Goal: Complete application form

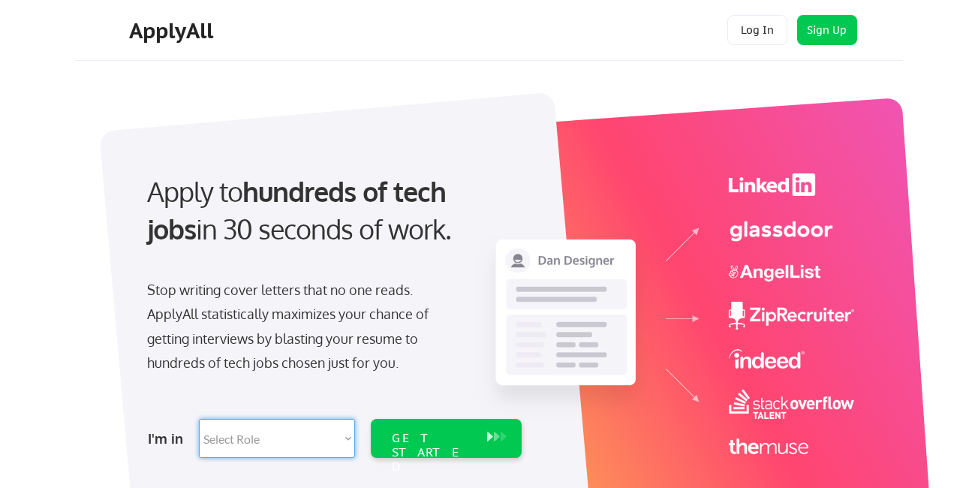
click at [281, 440] on select "Select Role Software Engineering Product Management Customer Success Sales UI/U…" at bounding box center [277, 438] width 156 height 39
select select ""data_science___analytics""
click at [199, 419] on select "Select Role Software Engineering Product Management Customer Success Sales UI/U…" at bounding box center [277, 438] width 156 height 39
select select ""data_science___analytics""
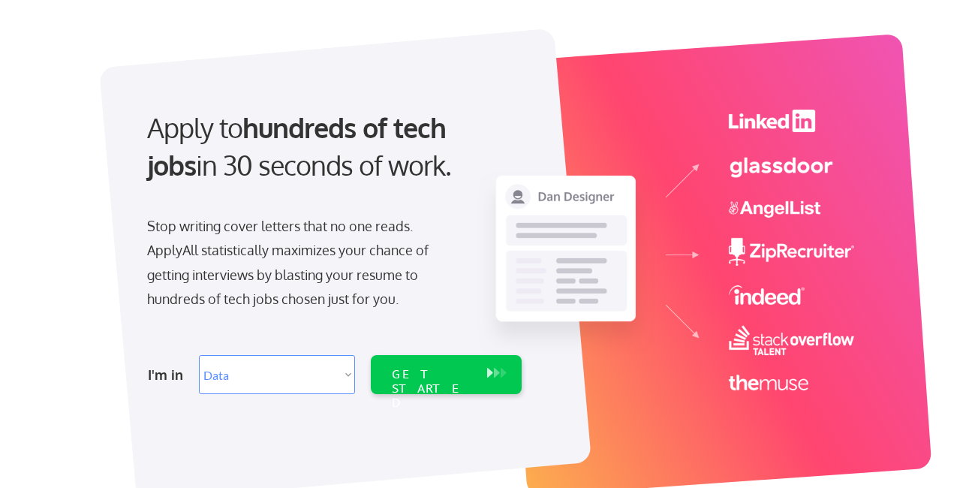
scroll to position [150, 0]
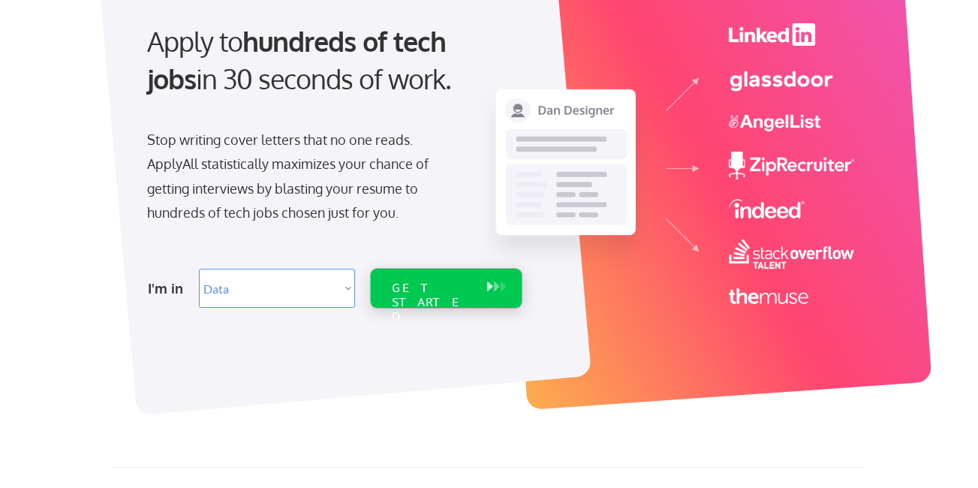
click at [449, 289] on div "GET STARTED" at bounding box center [432, 303] width 80 height 44
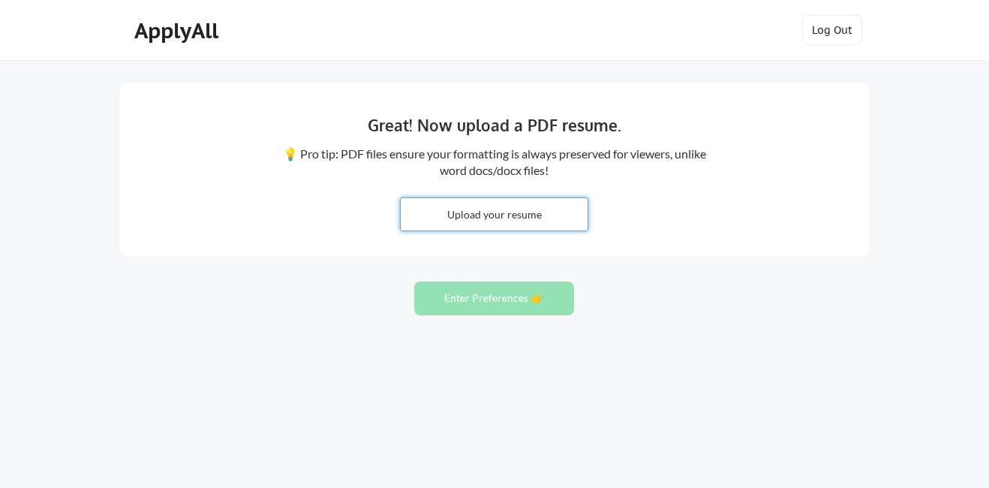
click at [494, 219] on input "file" at bounding box center [494, 214] width 187 height 32
type input "C:\fakepath\Esubalew Asmare Desta-CV@2025.pdf"
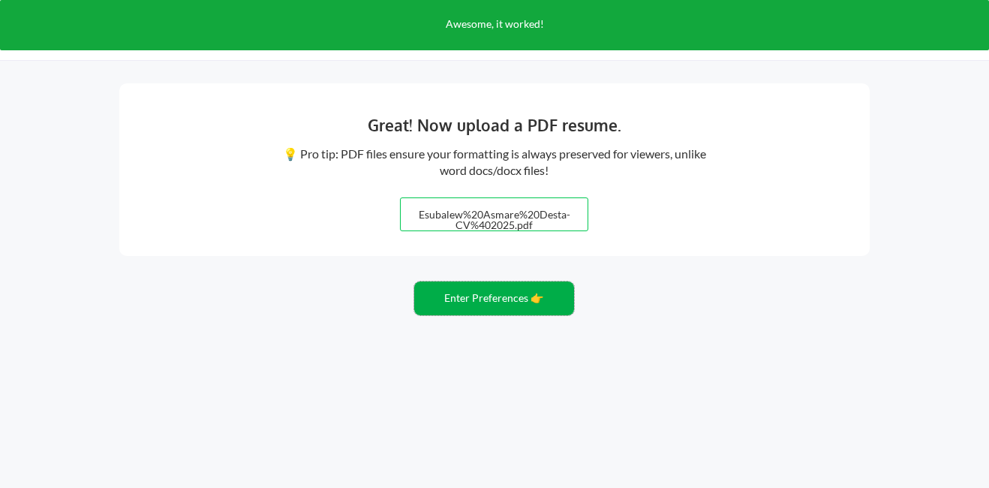
click at [477, 303] on button "Enter Preferences 👉" at bounding box center [494, 298] width 160 height 34
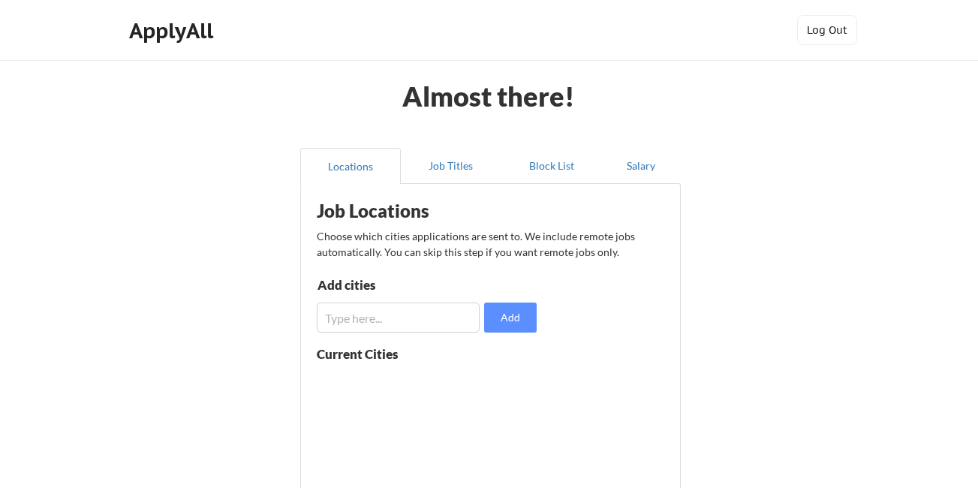
click at [423, 326] on input "input" at bounding box center [398, 317] width 163 height 30
type input "[GEOGRAPHIC_DATA]"
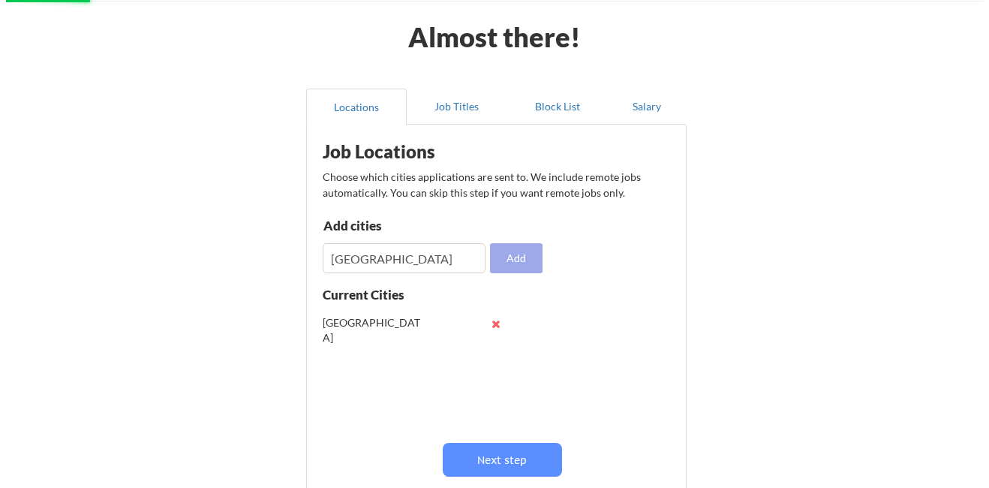
scroll to position [150, 0]
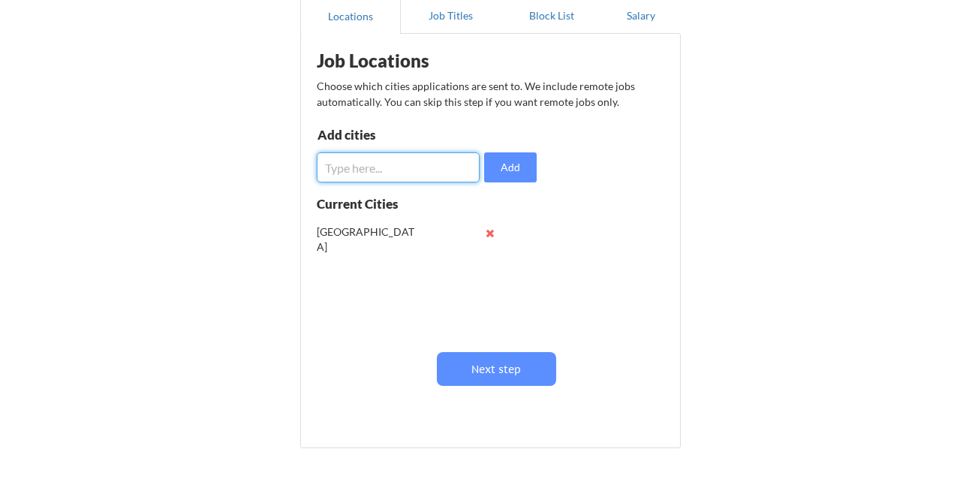
click at [379, 165] on input "input" at bounding box center [398, 167] width 163 height 30
click at [488, 236] on button at bounding box center [490, 232] width 11 height 11
click at [383, 169] on input "input" at bounding box center [398, 167] width 163 height 30
type input "[GEOGRAPHIC_DATA]"
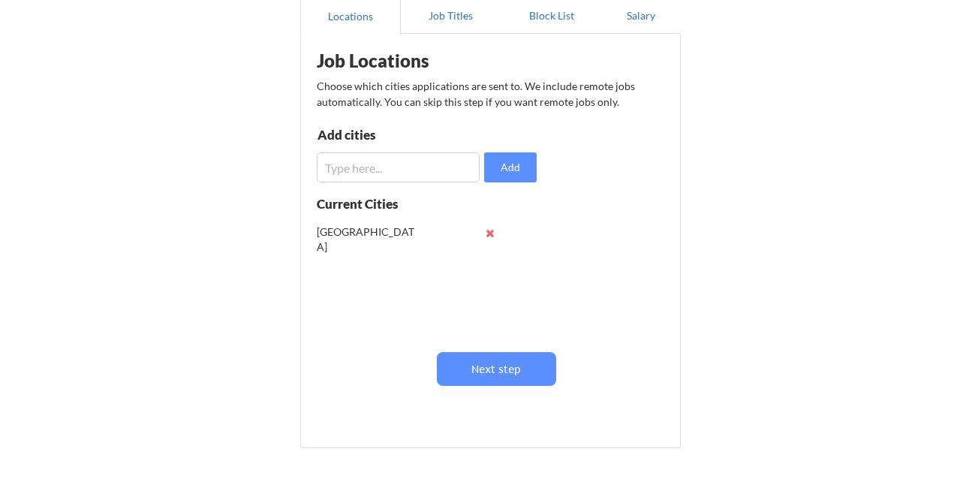
click at [400, 169] on input "input" at bounding box center [398, 167] width 163 height 30
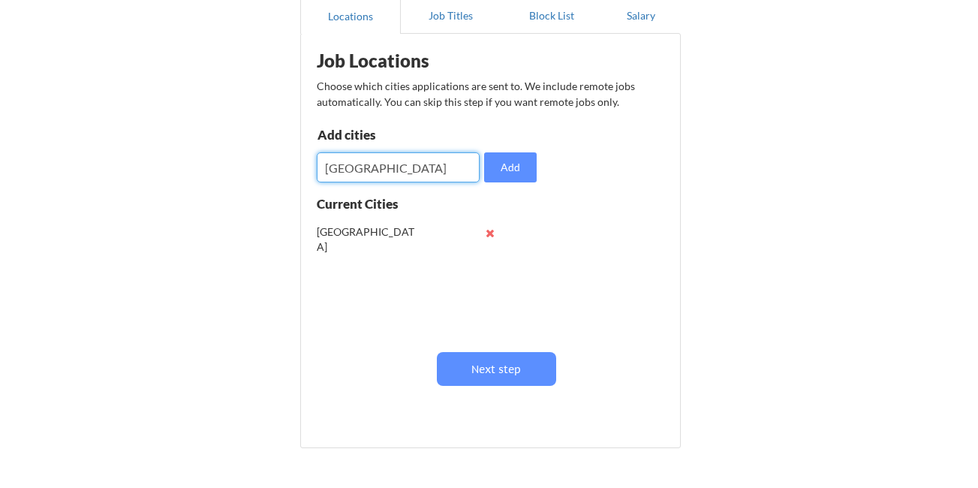
type input "[GEOGRAPHIC_DATA]"
click at [400, 169] on input "input" at bounding box center [398, 167] width 163 height 30
type input "[GEOGRAPHIC_DATA]"
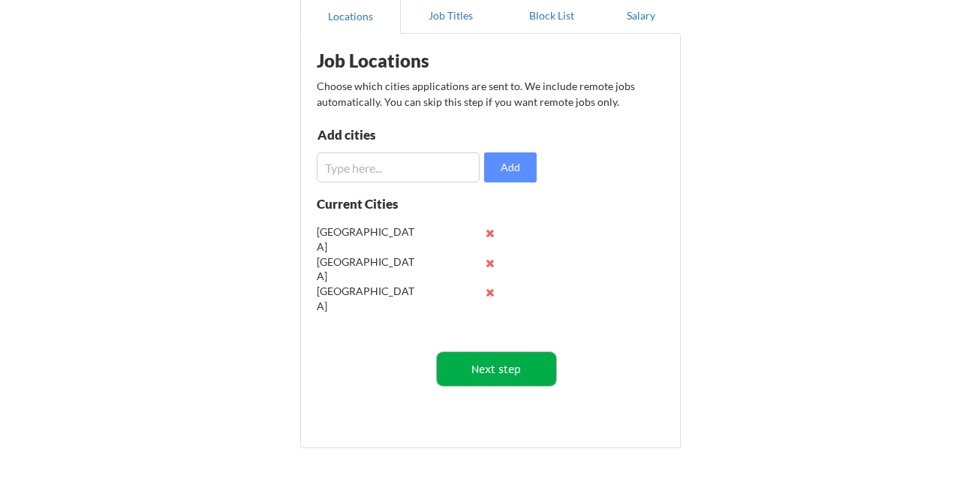
click at [502, 377] on button "Next step" at bounding box center [496, 369] width 119 height 34
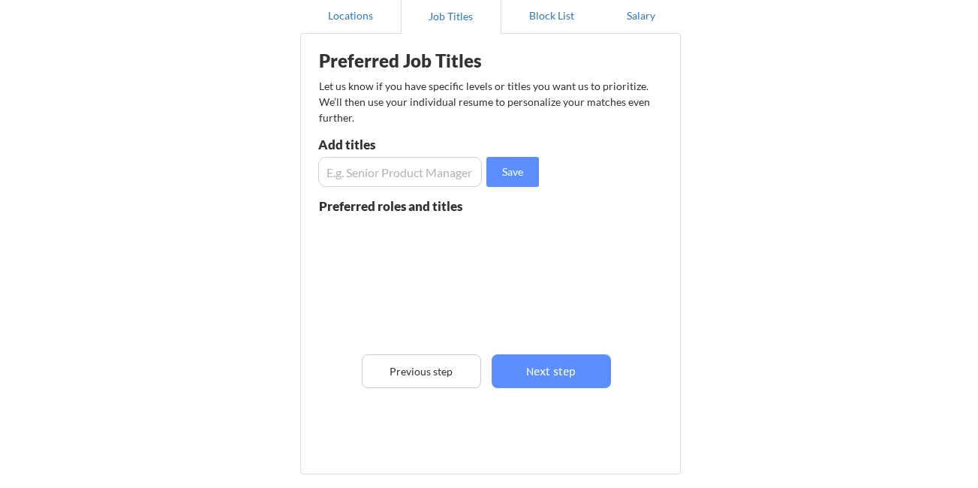
click at [365, 173] on input "input" at bounding box center [400, 172] width 164 height 30
type input "Data Analysis"
click at [365, 173] on input "input" at bounding box center [400, 172] width 164 height 30
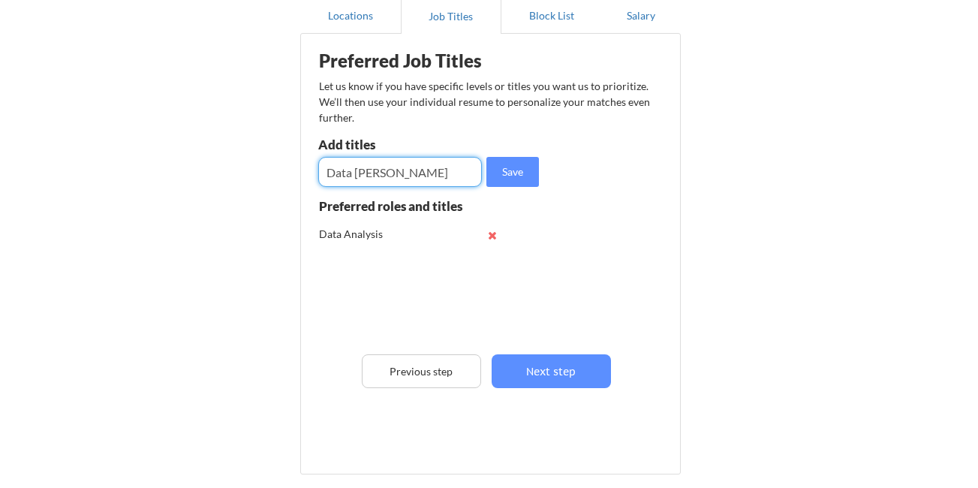
type input "Data Clark"
click at [365, 173] on input "input" at bounding box center [400, 172] width 164 height 30
type input "Image Annotation"
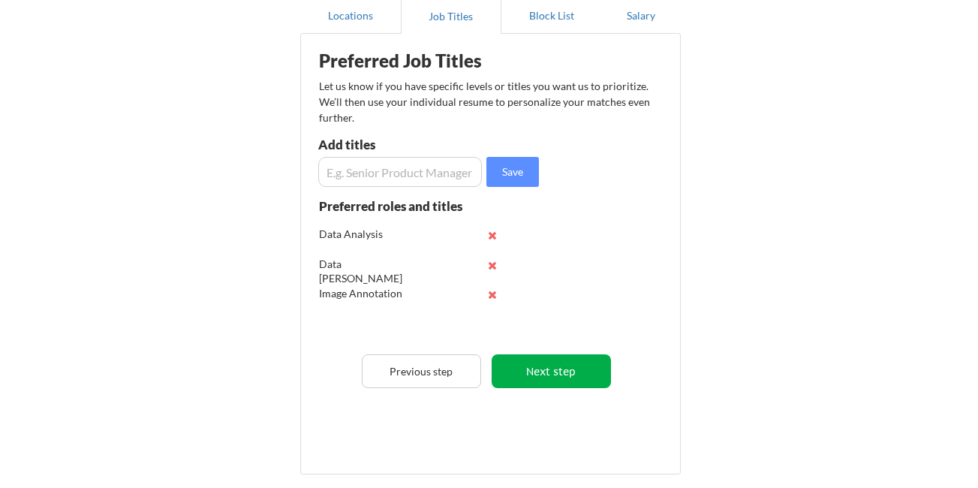
click at [563, 370] on button "Next step" at bounding box center [550, 371] width 119 height 34
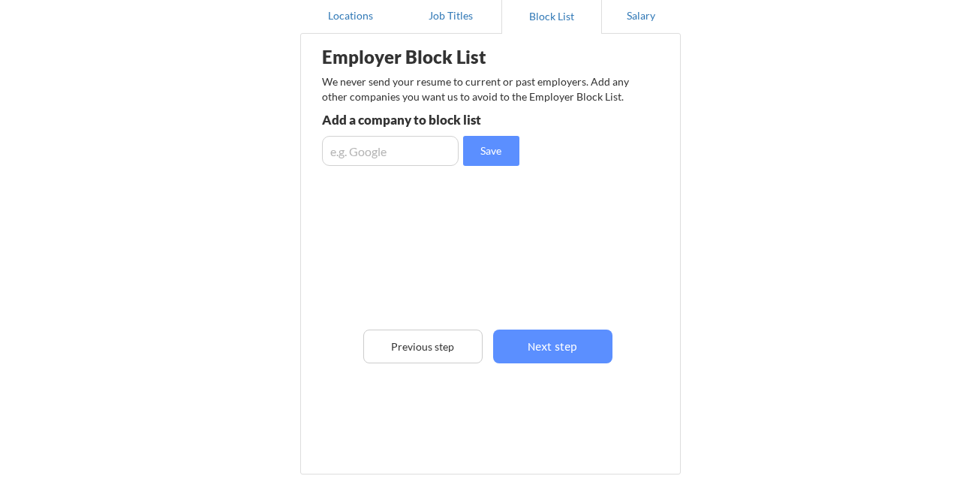
click at [406, 149] on input "input" at bounding box center [390, 151] width 137 height 30
click at [417, 143] on input "input" at bounding box center [390, 151] width 137 height 30
type input "Google"
click at [417, 143] on input "input" at bounding box center [390, 151] width 137 height 30
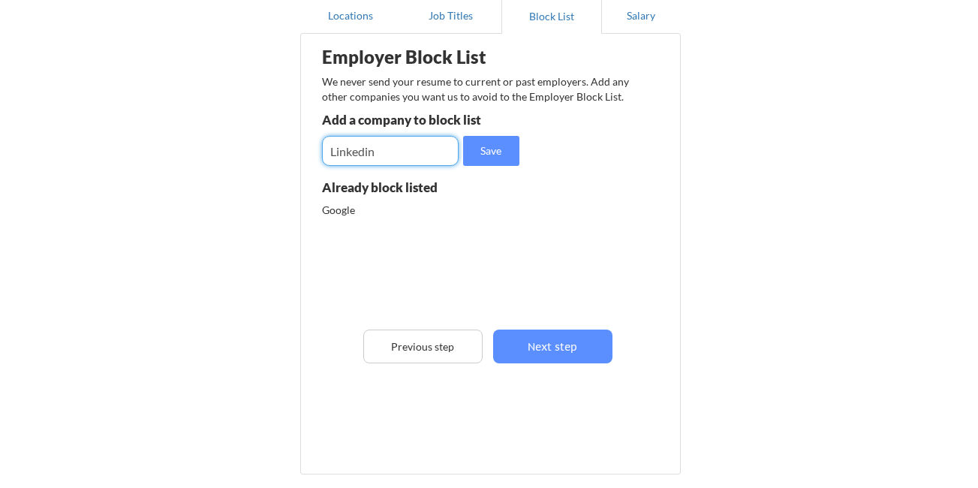
type input "Linkedin"
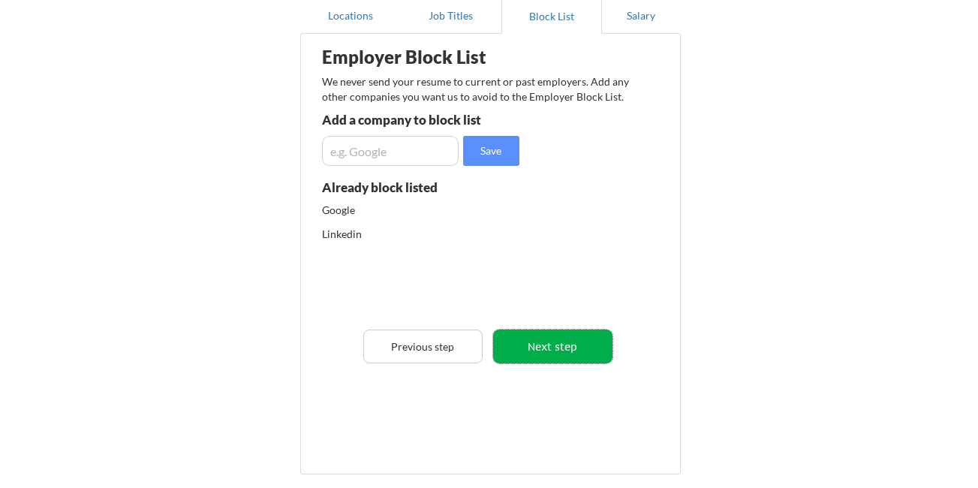
click at [539, 341] on button "Next step" at bounding box center [552, 346] width 119 height 34
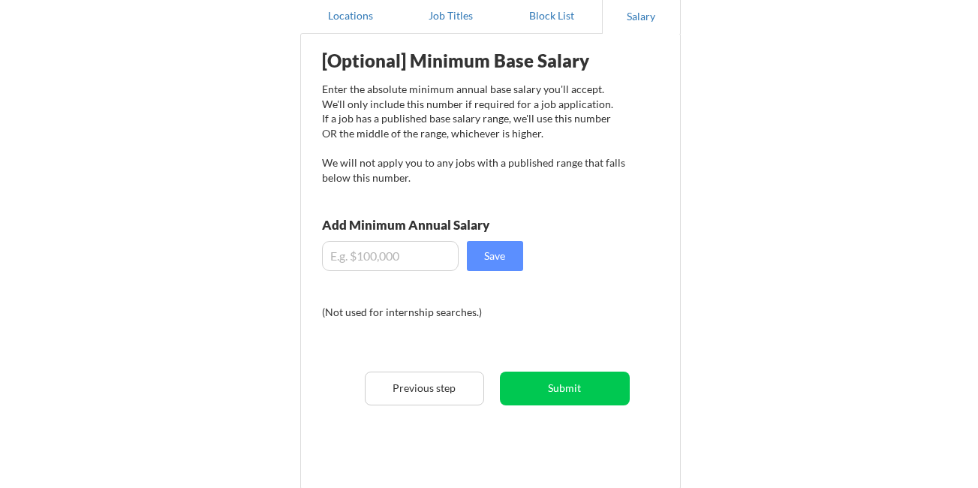
click at [384, 249] on input "input" at bounding box center [390, 256] width 137 height 30
click at [630, 258] on div "[Optional] Minimum Base Salary Enter the absolute minimum annual base salary yo…" at bounding box center [493, 255] width 370 height 429
click at [378, 255] on input "input" at bounding box center [390, 256] width 137 height 30
type input "$600"
click at [501, 257] on button "Save" at bounding box center [495, 256] width 56 height 30
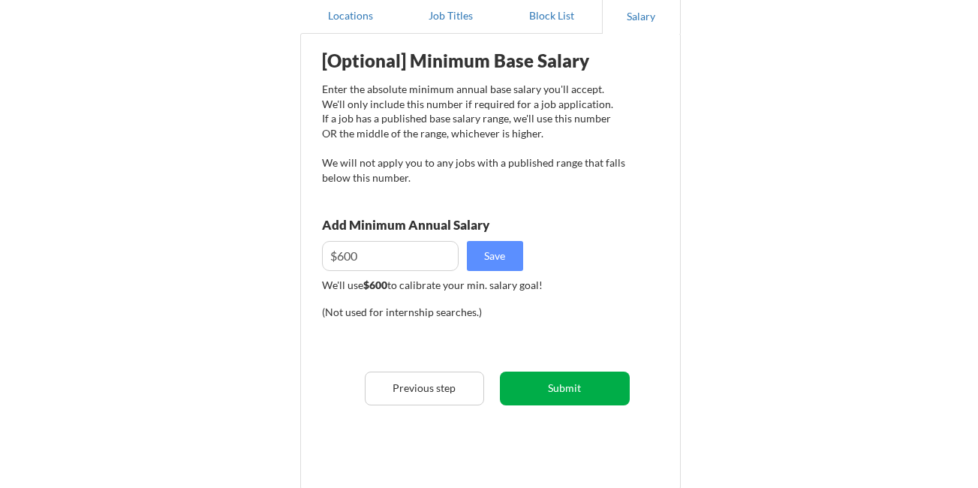
click at [566, 386] on button "Submit" at bounding box center [565, 388] width 130 height 34
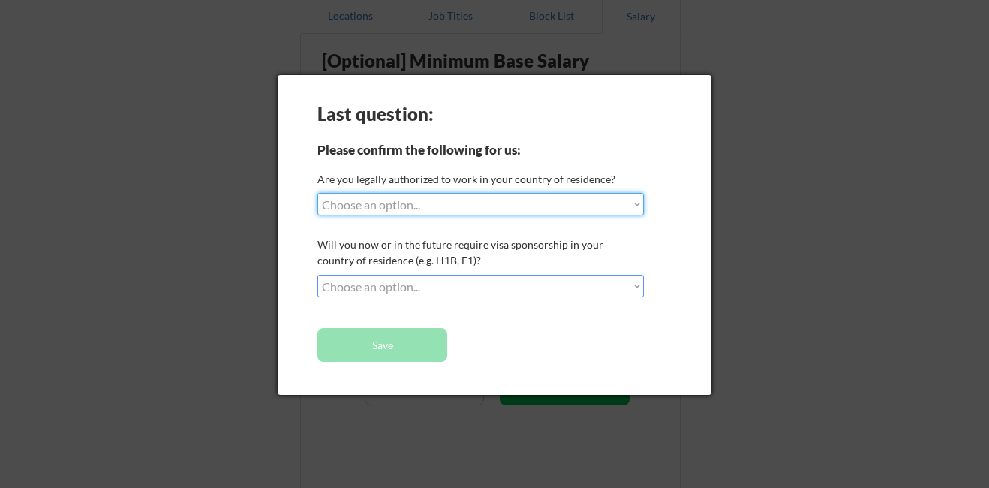
click at [392, 201] on select "Choose an option... Yes, I am a US Citizen Yes, I am a Canadian Citizen Yes, I …" at bounding box center [480, 204] width 326 height 23
select select ""no__i_am_not__yet__authorized""
click at [317, 193] on select "Choose an option... Yes, I am a US Citizen Yes, I am a Canadian Citizen Yes, I …" at bounding box center [480, 204] width 326 height 23
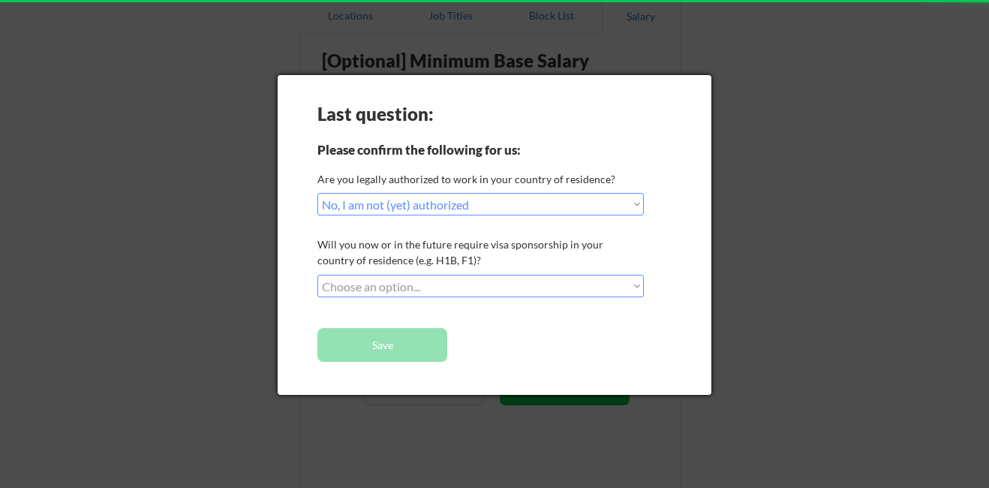
click at [445, 281] on select "Choose an option... No, I will not need sponsorship Yes, I will need sponsorship" at bounding box center [480, 286] width 326 height 23
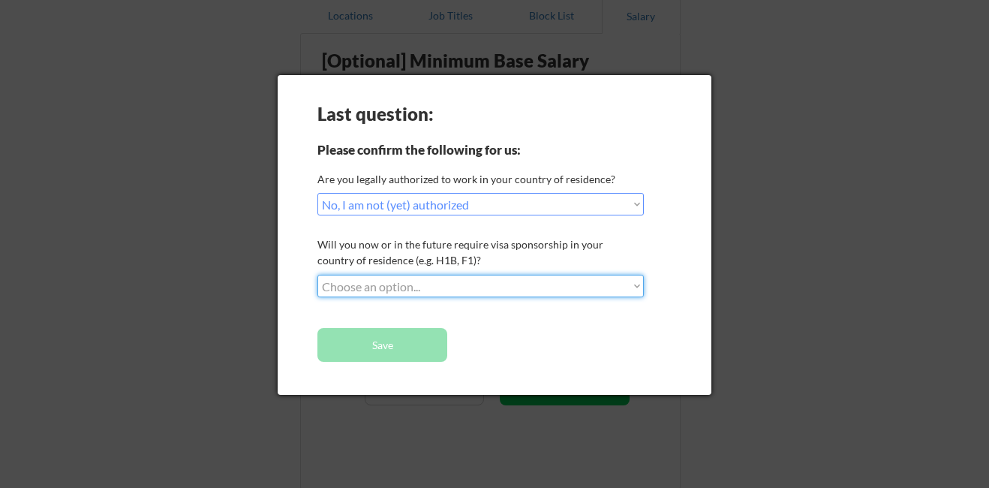
select select ""yes__i_will_need_sponsorship""
click at [317, 275] on select "Choose an option... No, I will not need sponsorship Yes, I will need sponsorship" at bounding box center [480, 286] width 326 height 23
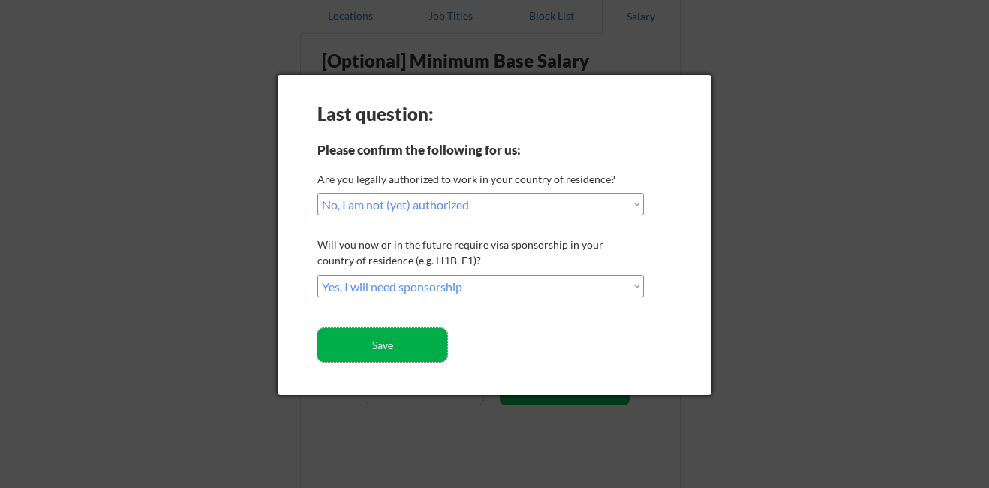
click at [398, 344] on button "Save" at bounding box center [382, 345] width 130 height 34
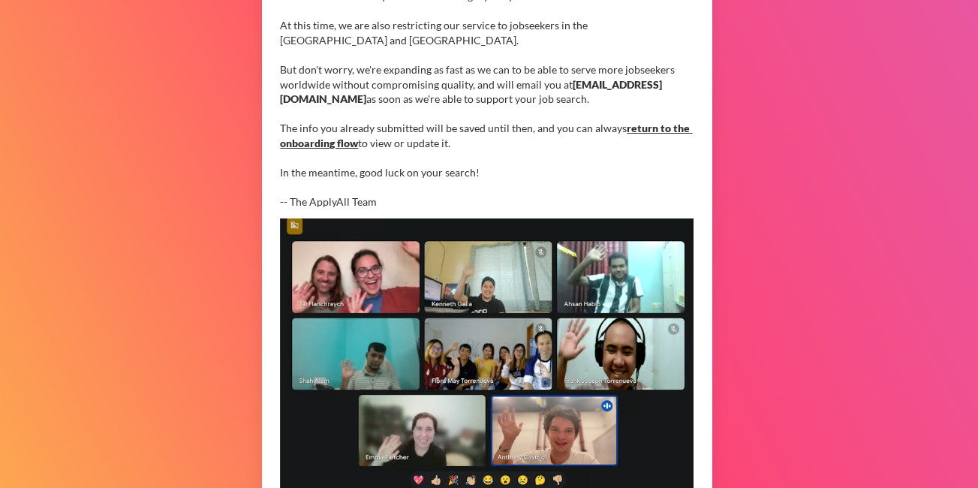
scroll to position [487, 0]
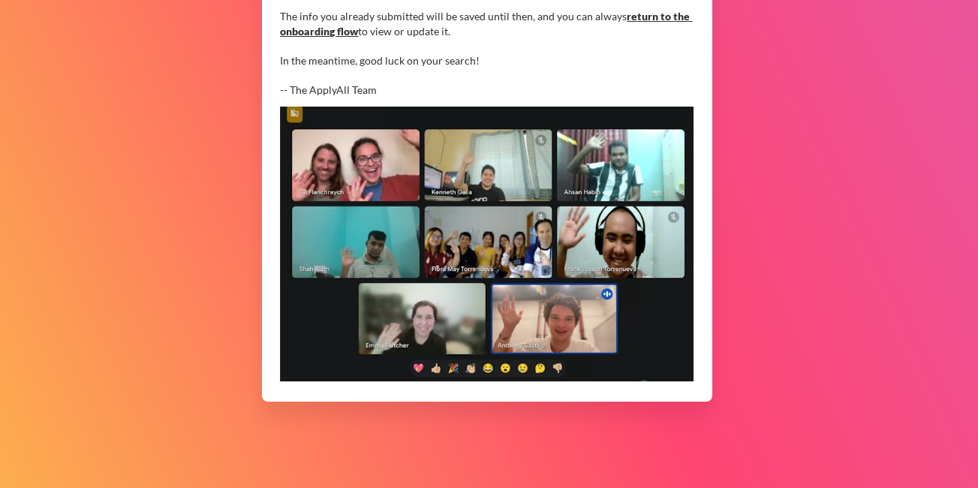
click at [650, 14] on link "return to the onboarding flow" at bounding box center [486, 24] width 412 height 28
